Goal: Task Accomplishment & Management: Manage account settings

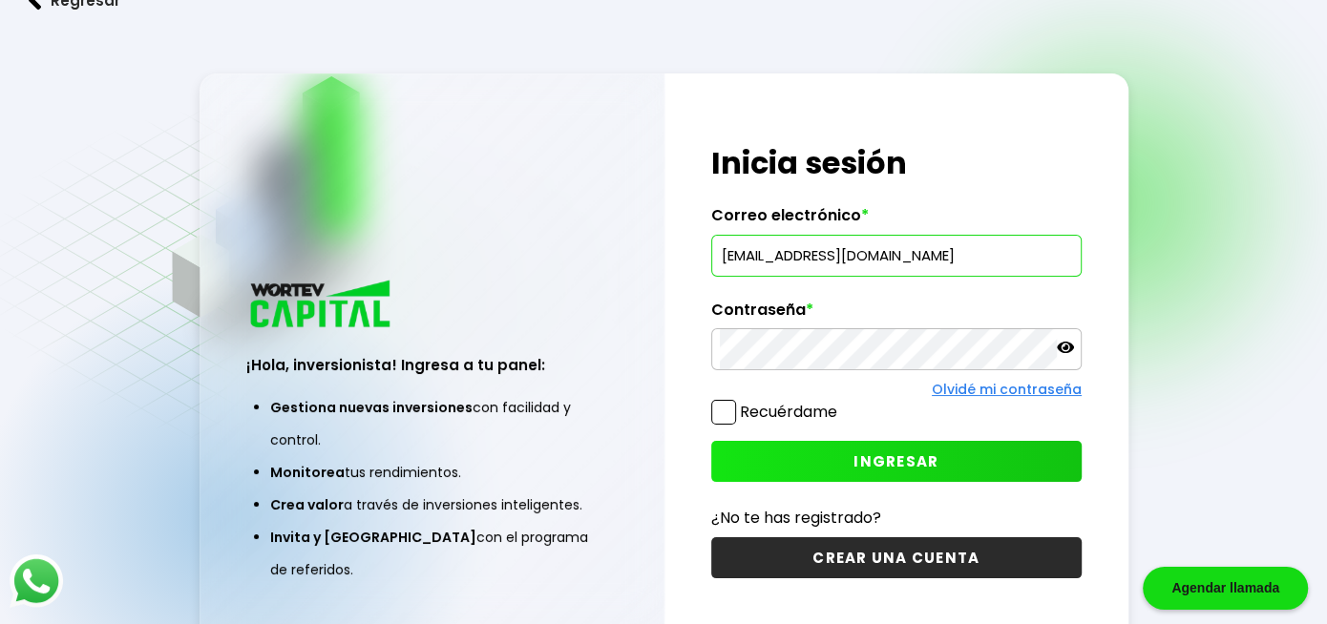
type input "[EMAIL_ADDRESS][DOMAIN_NAME]"
click at [864, 328] on label "Contraseña *" at bounding box center [896, 315] width 370 height 29
click at [720, 418] on span at bounding box center [723, 412] width 25 height 25
click at [841, 403] on input "Recuérdame" at bounding box center [841, 403] width 0 height 0
click at [861, 458] on span "INGRESAR" at bounding box center [896, 462] width 85 height 20
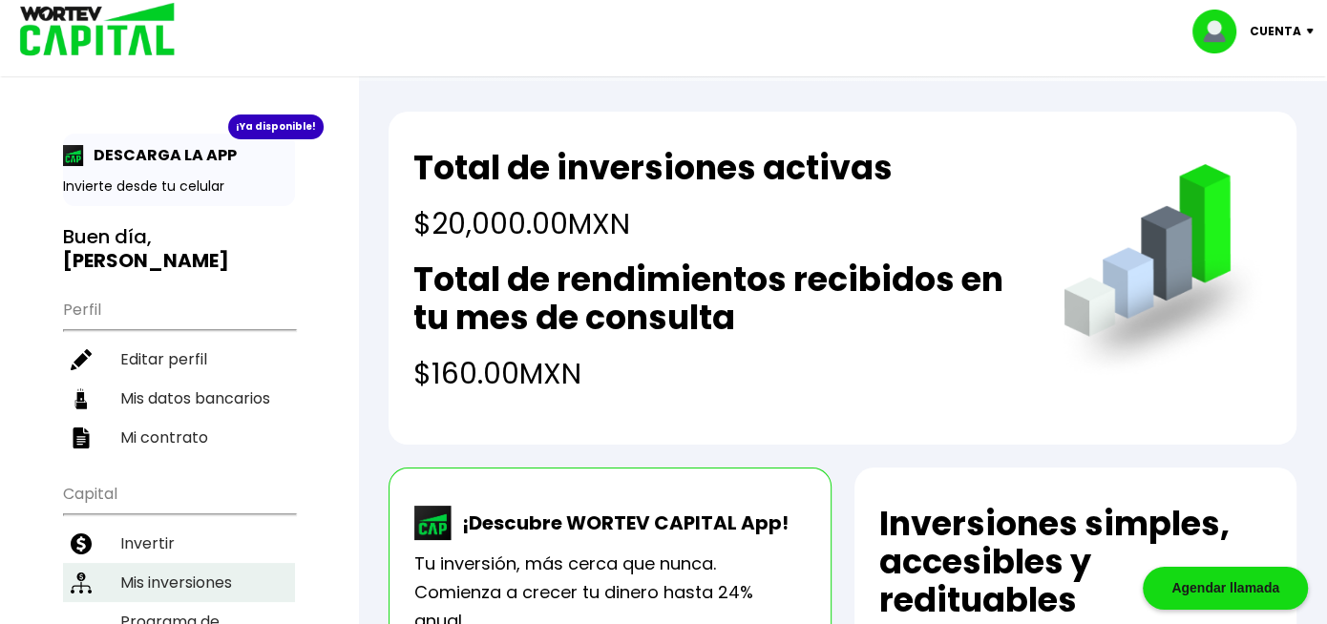
click at [195, 563] on li "Mis inversiones" at bounding box center [179, 582] width 232 height 39
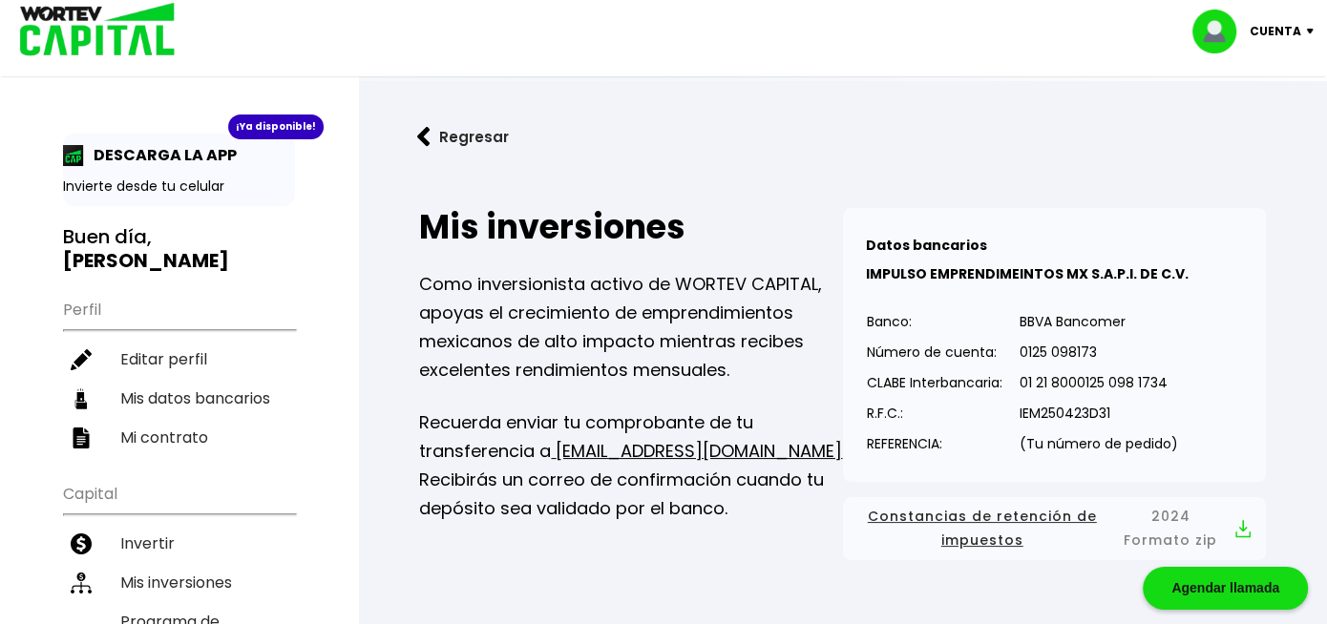
click at [1010, 152] on link "Regresar" at bounding box center [843, 137] width 908 height 51
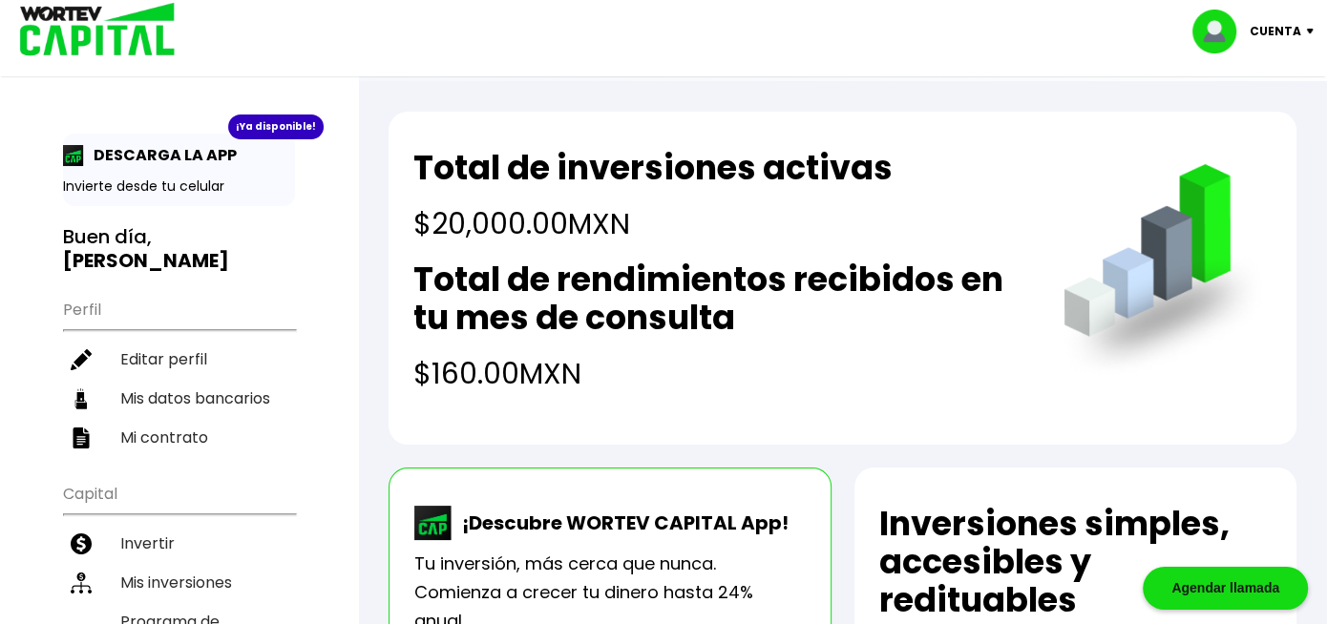
click at [1305, 31] on img at bounding box center [1314, 32] width 26 height 6
click at [1259, 130] on li "Cerrar sesión" at bounding box center [1255, 127] width 153 height 39
